Goal: Transaction & Acquisition: Register for event/course

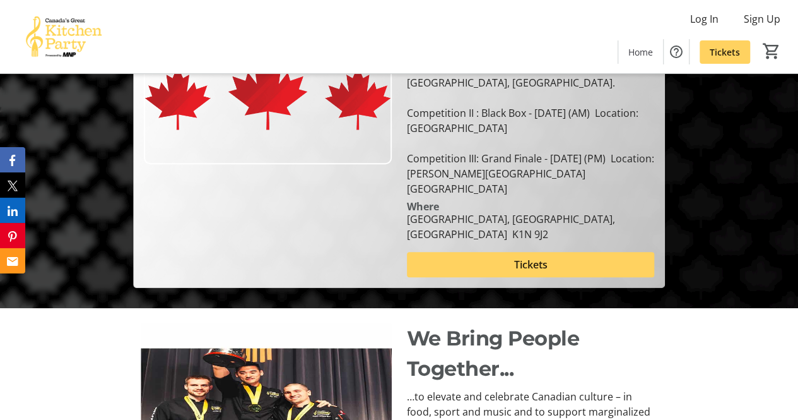
scroll to position [216, 0]
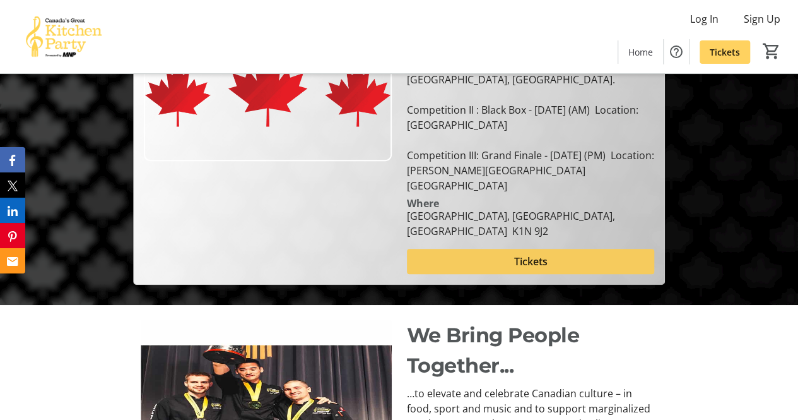
click at [433, 246] on span at bounding box center [531, 261] width 248 height 30
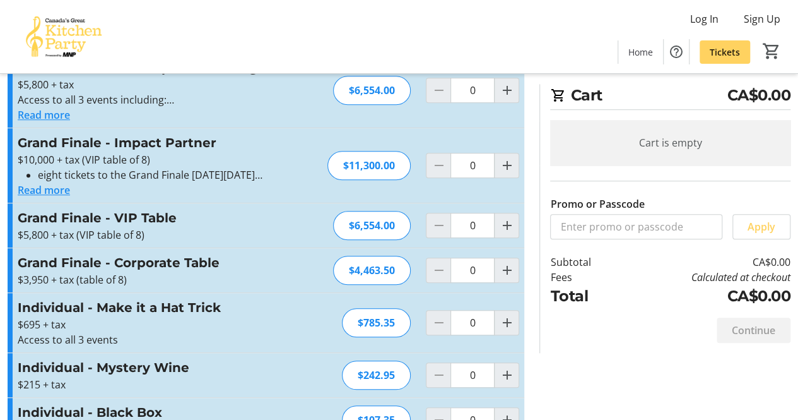
scroll to position [506, 0]
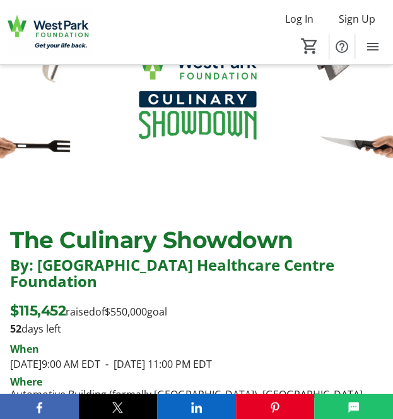
scroll to position [100, 0]
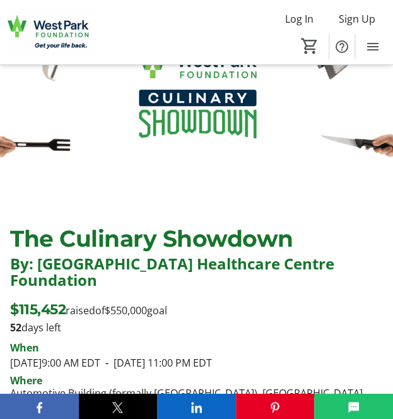
click at [129, 304] on span "$550,000" at bounding box center [126, 311] width 42 height 14
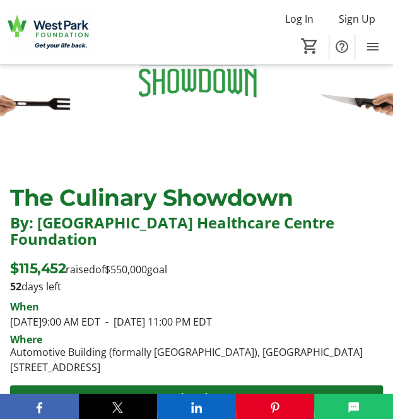
scroll to position [141, 0]
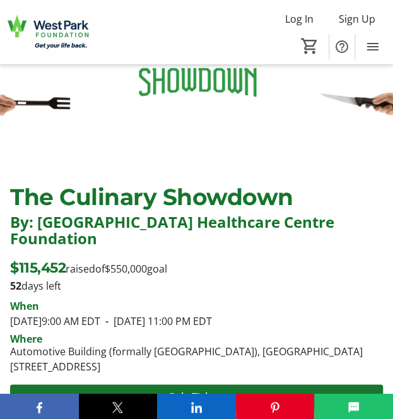
click at [100, 314] on span "[DATE] 9:00 AM EDT" at bounding box center [55, 321] width 90 height 14
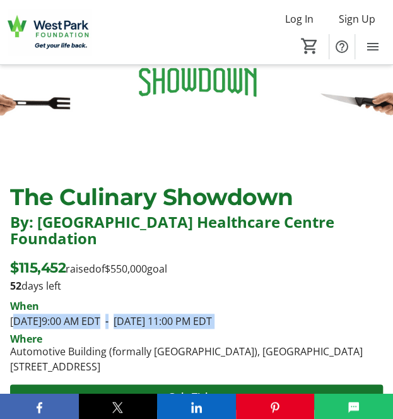
click at [100, 314] on span "[DATE] 9:00 AM EDT" at bounding box center [55, 321] width 90 height 14
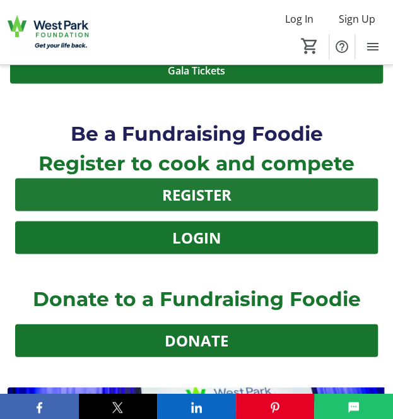
scroll to position [467, 0]
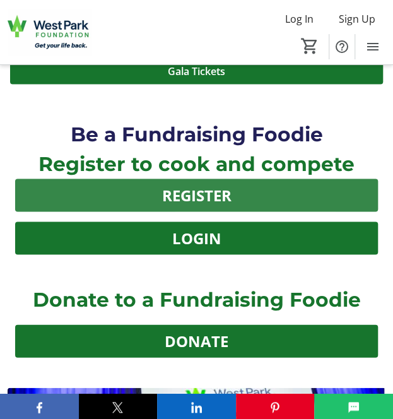
click at [217, 184] on span "REGISTER" at bounding box center [196, 195] width 69 height 23
